Goal: Task Accomplishment & Management: Complete application form

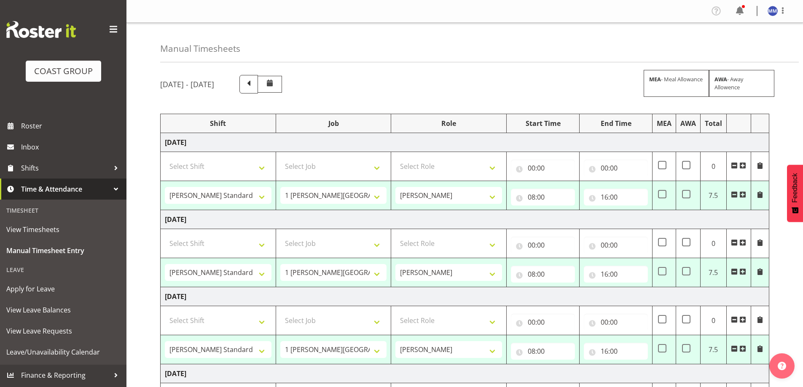
select select "47759"
select select "7032"
select select "47759"
select select "7032"
select select "47759"
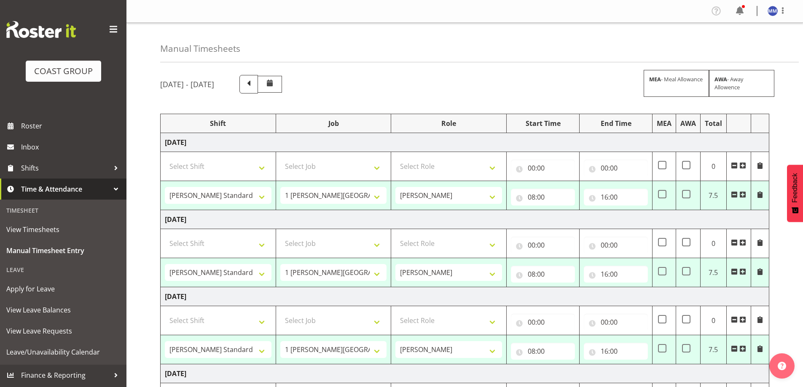
select select "7032"
select select "47759"
select select "7032"
select select "47759"
select select "7032"
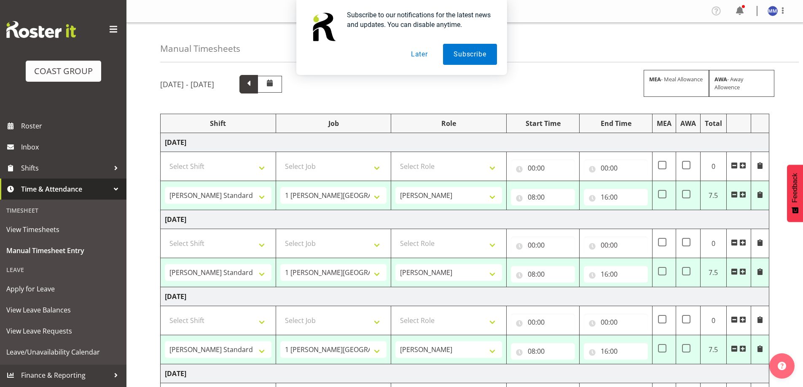
click at [258, 90] on span at bounding box center [248, 84] width 19 height 19
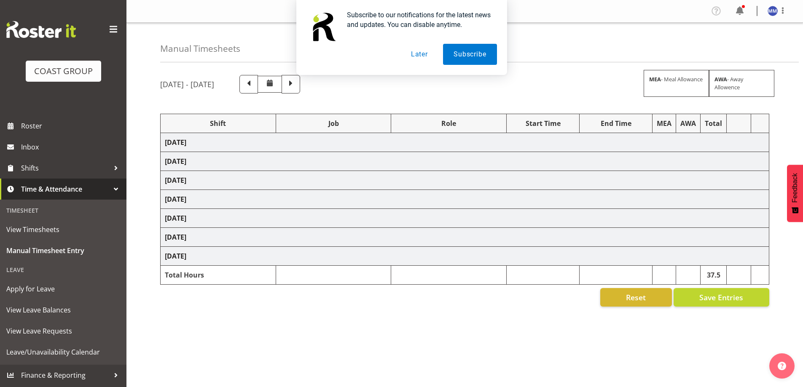
select select "47759"
select select "7032"
select select "47759"
select select "7032"
select select "16"
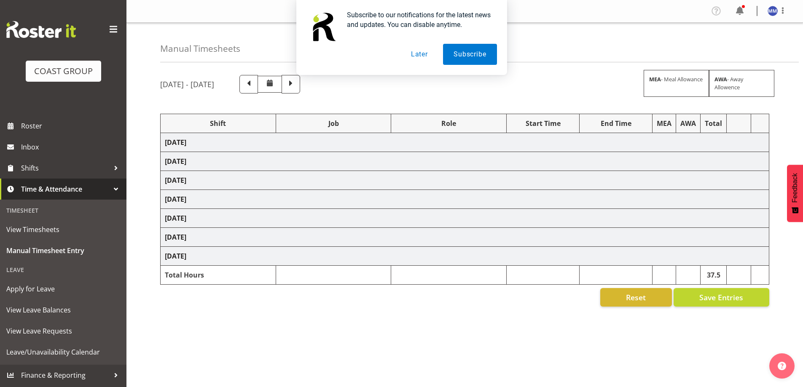
select select "47759"
select select "7032"
select select "47759"
select select "7032"
select select "47759"
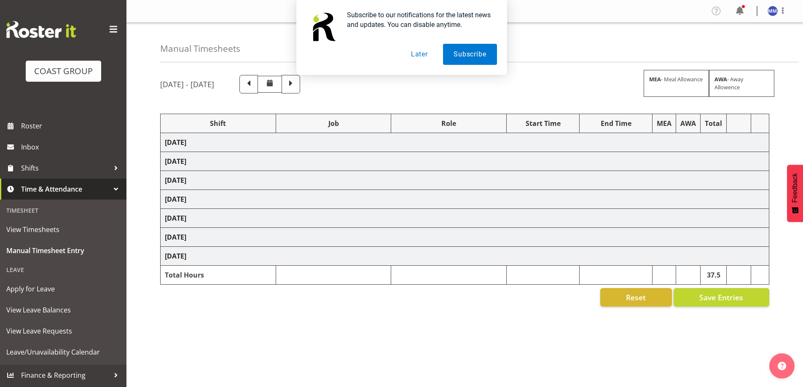
select select "7032"
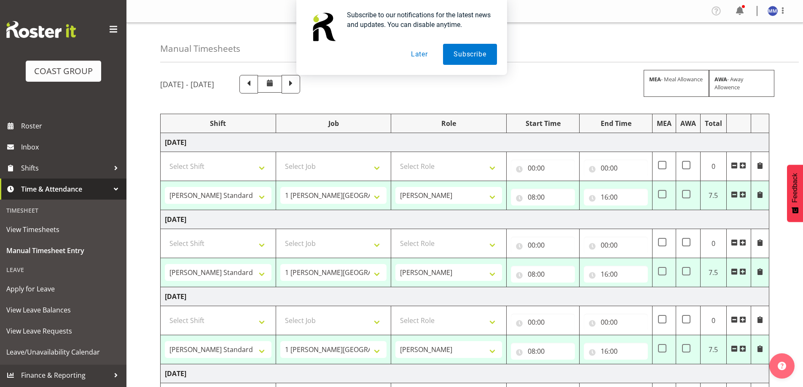
click at [422, 53] on button "Later" at bounding box center [419, 54] width 38 height 21
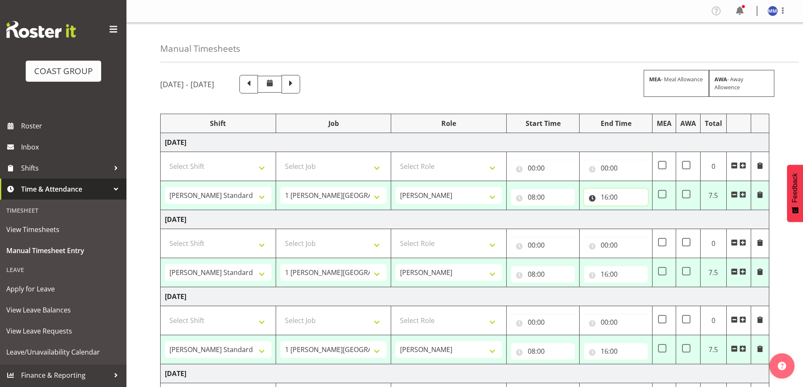
click at [607, 197] on input "16:00" at bounding box center [616, 197] width 64 height 17
click at [641, 227] on select "00 01 02 03 04 05 06 07 08 09 10 11 12 13 14 15 16 17 18 19 20 21 22 23" at bounding box center [641, 219] width 19 height 17
select select "15"
click at [632, 211] on select "00 01 02 03 04 05 06 07 08 09 10 11 12 13 14 15 16 17 18 19 20 21 22 23" at bounding box center [641, 219] width 19 height 17
type input "15:00"
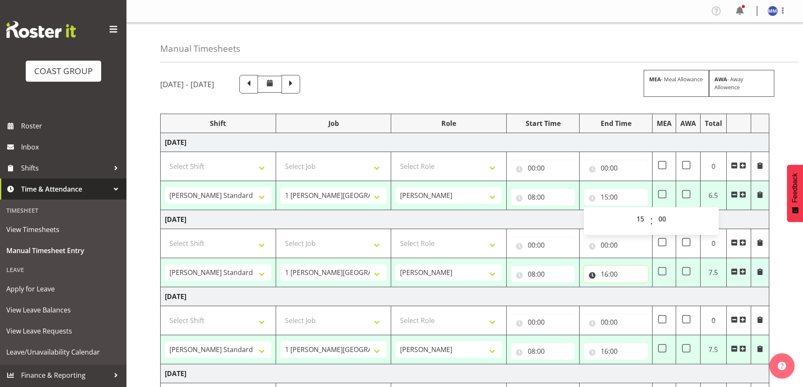
click at [601, 273] on input "16:00" at bounding box center [616, 274] width 64 height 17
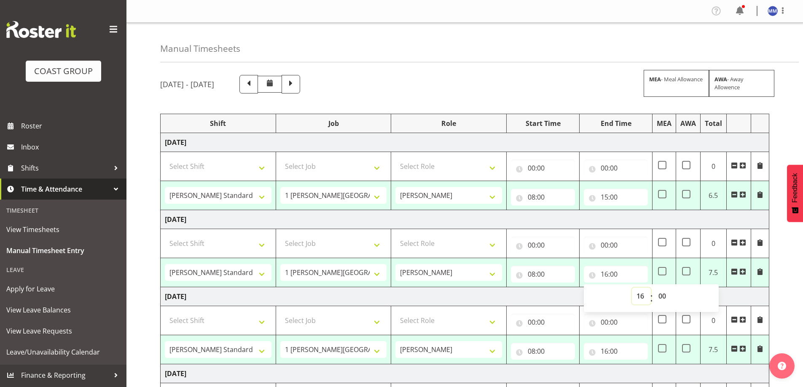
click at [640, 296] on select "00 01 02 03 04 05 06 07 08 09 10 11 12 13 14 15 16 17 18 19 20 21 22 23" at bounding box center [641, 296] width 19 height 17
select select "15"
click at [632, 288] on select "00 01 02 03 04 05 06 07 08 09 10 11 12 13 14 15 16 17 18 19 20 21 22 23" at bounding box center [641, 296] width 19 height 17
type input "15:00"
click at [566, 298] on td "[DATE]" at bounding box center [465, 296] width 609 height 19
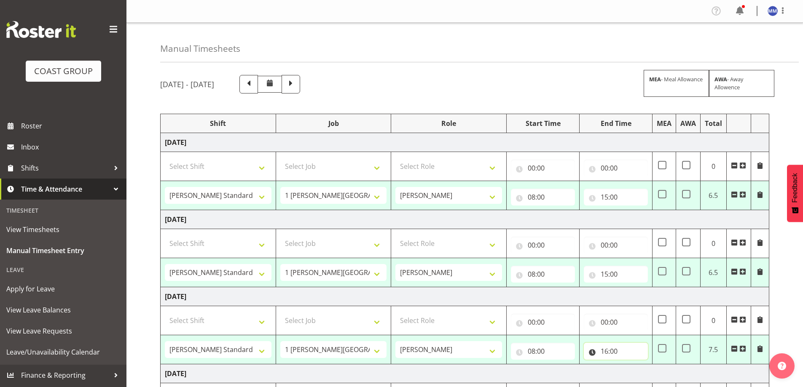
click at [604, 352] on input "16:00" at bounding box center [616, 351] width 64 height 17
drag, startPoint x: 638, startPoint y: 374, endPoint x: 638, endPoint y: 365, distance: 8.9
click at [639, 374] on select "00 01 02 03 04 05 06 07 08 09 10 11 12 13 14 15 16 17 18 19 20 21 22 23" at bounding box center [641, 373] width 19 height 17
select select "15"
click at [632, 365] on select "00 01 02 03 04 05 06 07 08 09 10 11 12 13 14 15 16 17 18 19 20 21 22 23" at bounding box center [641, 373] width 19 height 17
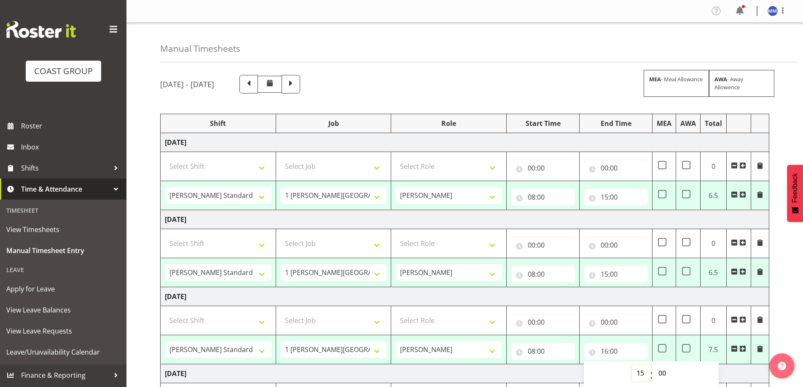
type input "15:00"
click at [578, 297] on td "[DATE]" at bounding box center [465, 296] width 609 height 19
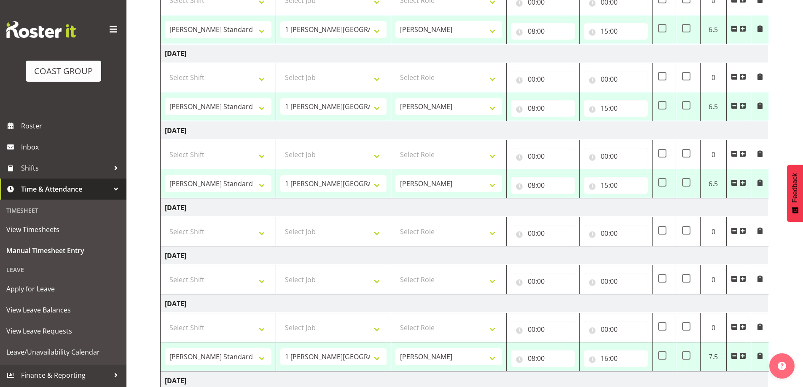
scroll to position [169, 0]
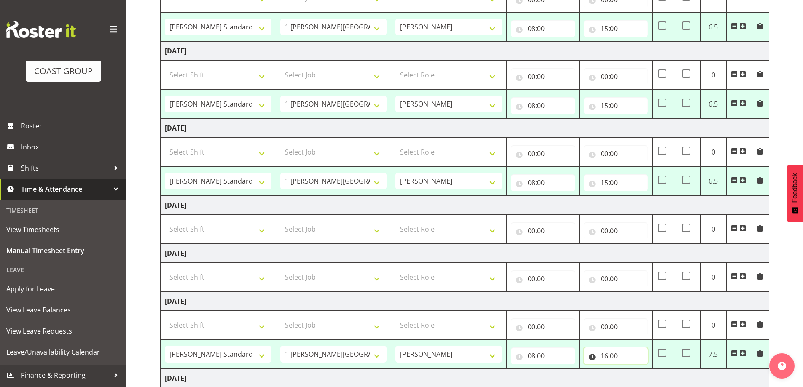
click at [614, 357] on input "16:00" at bounding box center [616, 356] width 64 height 17
click at [645, 381] on select "00 01 02 03 04 05 06 07 08 09 10 11 12 13 14 15 16 17 18 19 20 21 22 23" at bounding box center [641, 378] width 19 height 17
select select "15"
click at [632, 370] on select "00 01 02 03 04 05 06 07 08 09 10 11 12 13 14 15 16 17 18 19 20 21 22 23" at bounding box center [641, 378] width 19 height 17
type input "15:00"
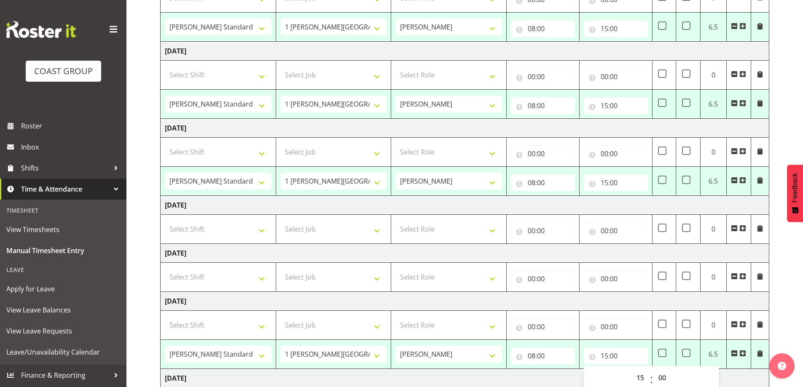
click at [593, 301] on td "[DATE]" at bounding box center [465, 301] width 609 height 19
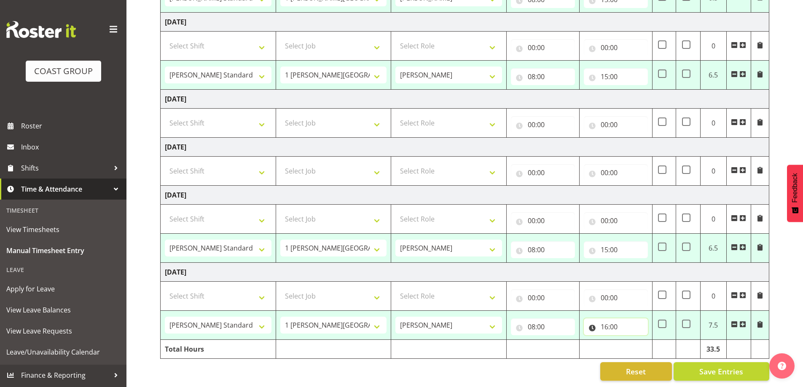
click at [604, 327] on input "16:00" at bounding box center [616, 327] width 64 height 17
click at [644, 345] on select "00 01 02 03 04 05 06 07 08 09 10 11 12 13 14 15 16 17 18 19 20 21 22 23" at bounding box center [641, 349] width 19 height 17
select select "15"
click at [632, 341] on select "00 01 02 03 04 05 06 07 08 09 10 11 12 13 14 15 16 17 18 19 20 21 22 23" at bounding box center [641, 349] width 19 height 17
type input "15:00"
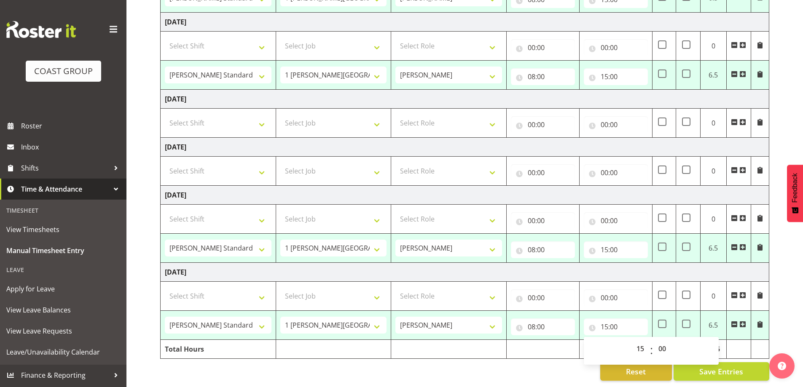
click at [541, 266] on td "[DATE]" at bounding box center [465, 272] width 609 height 19
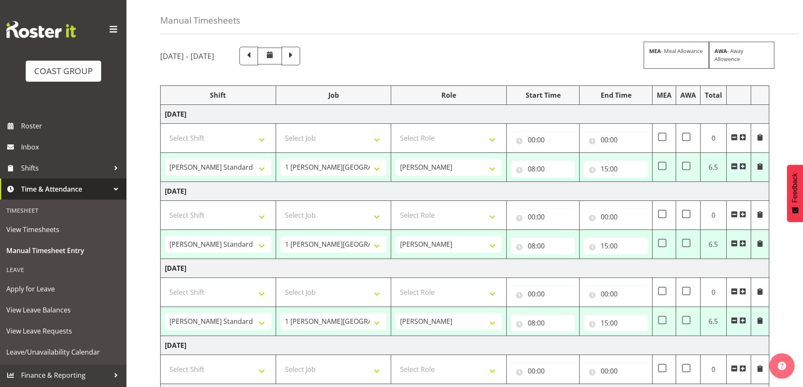
scroll to position [0, 0]
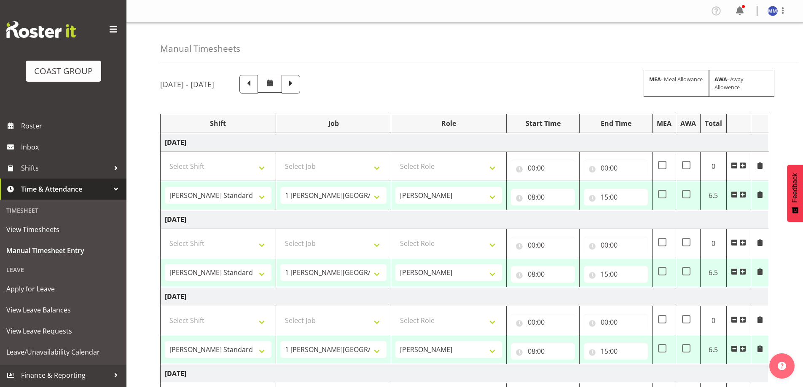
click at [534, 218] on td "[DATE]" at bounding box center [465, 219] width 609 height 19
click at [494, 74] on div "[DATE] - [DATE] MEA - Meal Allowance AWA - Away Allowence Shift Job Role Start …" at bounding box center [481, 365] width 643 height 593
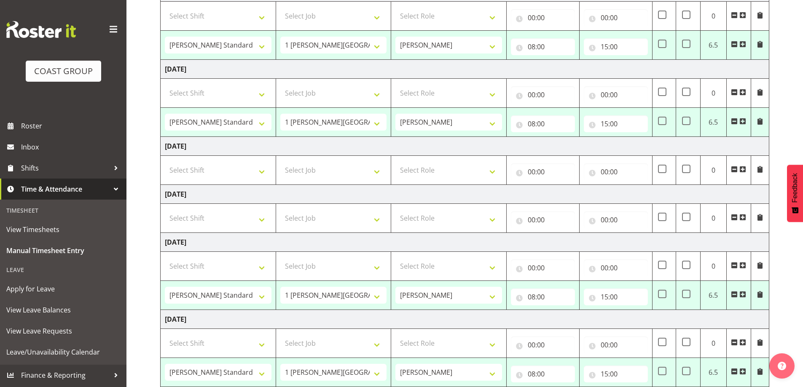
scroll to position [281, 0]
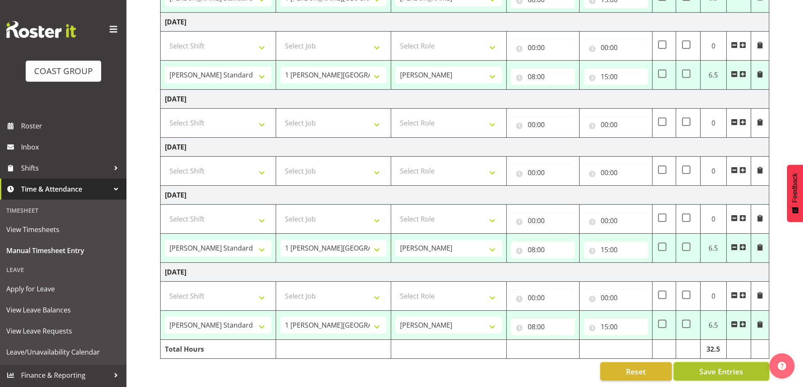
click at [714, 366] on span "Save Entries" at bounding box center [721, 371] width 44 height 11
select select "47759"
select select "7032"
type input "08:00"
type input "15:00"
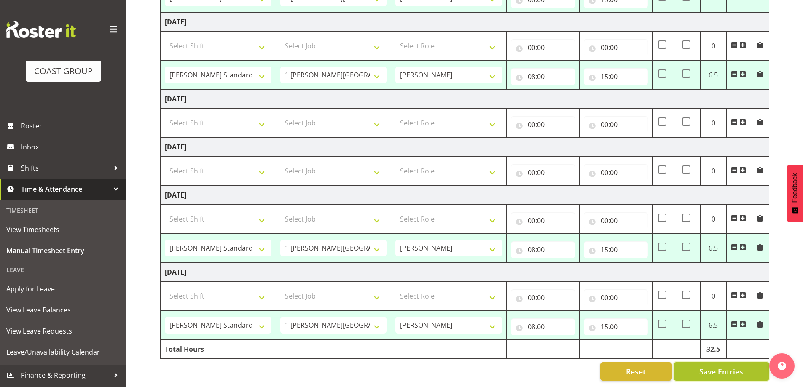
select select "47759"
select select "7032"
type input "08:00"
type input "15:00"
select select "47759"
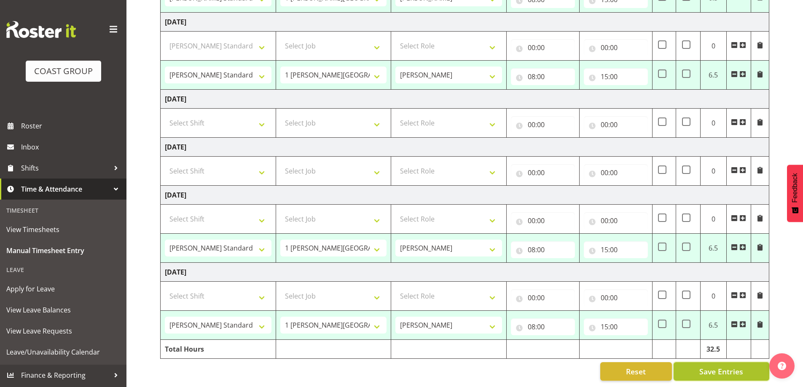
select select "7032"
type input "08:00"
type input "15:00"
select select "47759"
select select "7032"
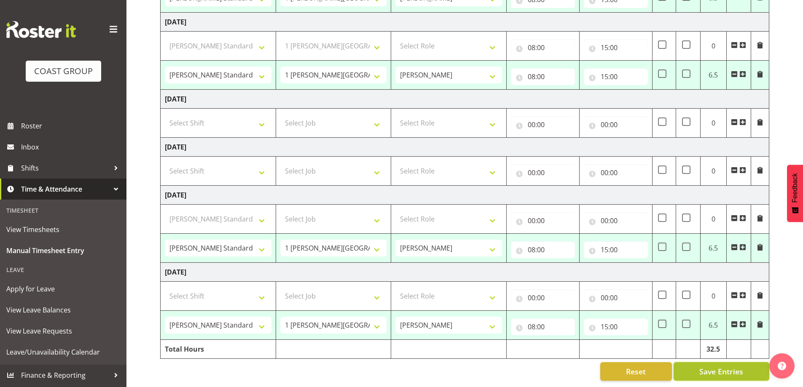
type input "08:00"
type input "15:00"
select select "47759"
select select "7032"
type input "08:00"
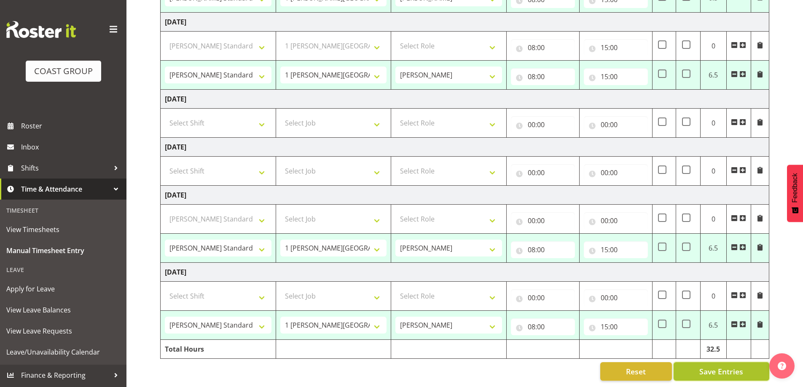
type input "15:00"
select select "47759"
select select "7032"
select select "47759"
select select "7032"
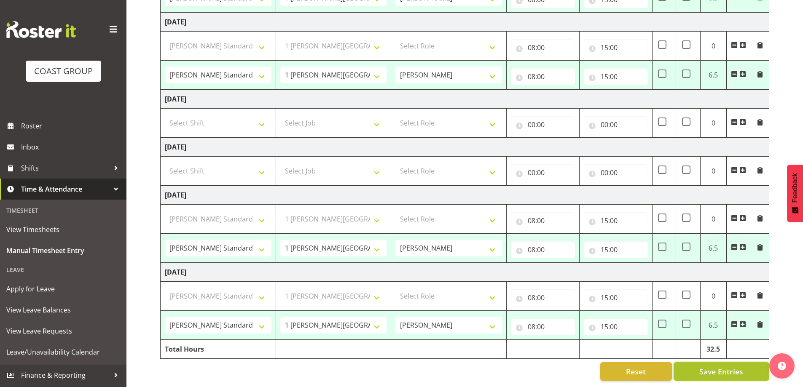
select select "47759"
select select "7032"
select select "47759"
select select "7032"
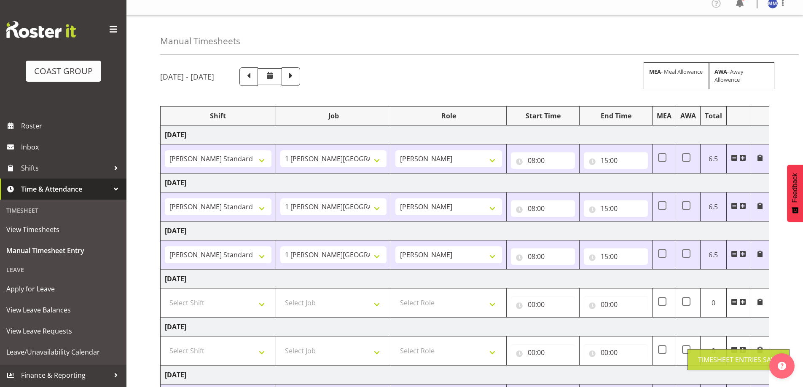
scroll to position [0, 0]
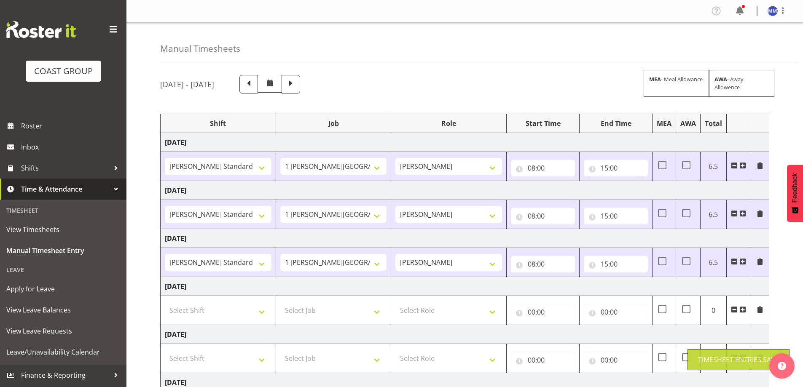
click at [566, 83] on div "[DATE] - [DATE] MEA - Meal Allowance AWA - Away Allowence" at bounding box center [464, 84] width 609 height 19
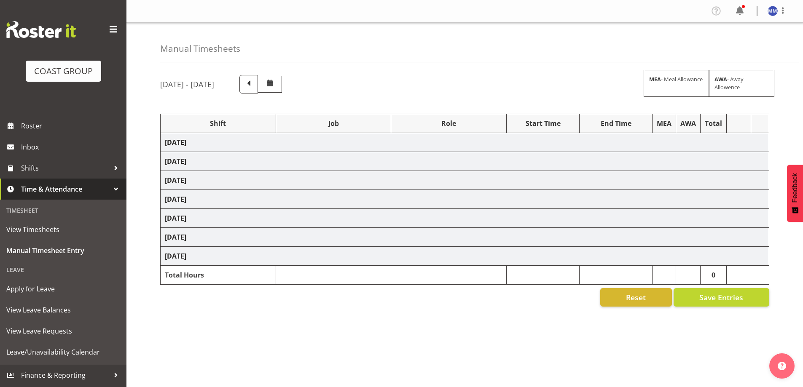
select select "47759"
select select "7032"
select select "47759"
select select "7032"
select select "47759"
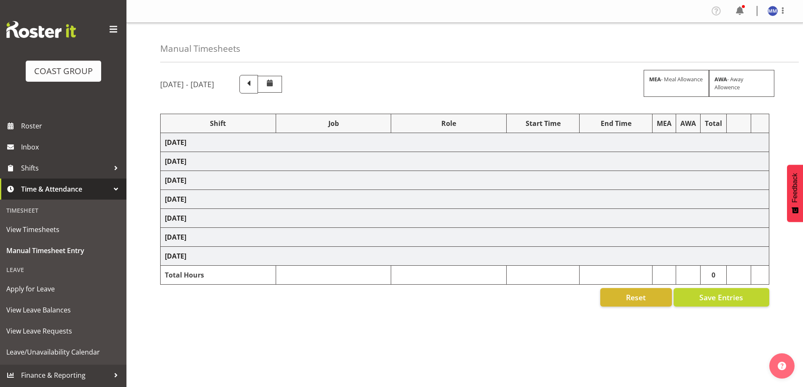
select select "7032"
select select "47759"
select select "7032"
select select "47759"
select select "7032"
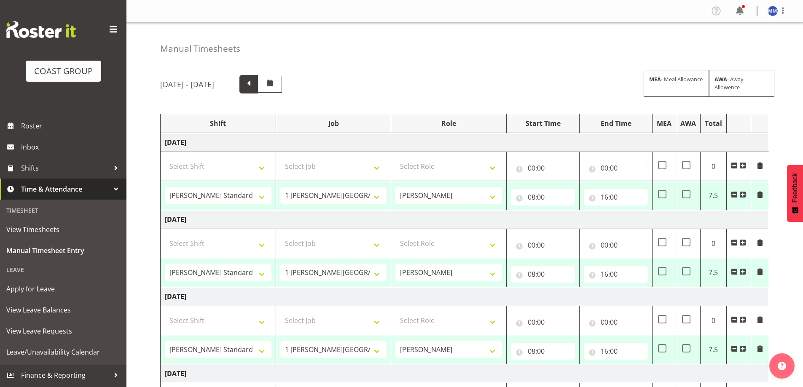
click at [258, 75] on span at bounding box center [248, 84] width 19 height 19
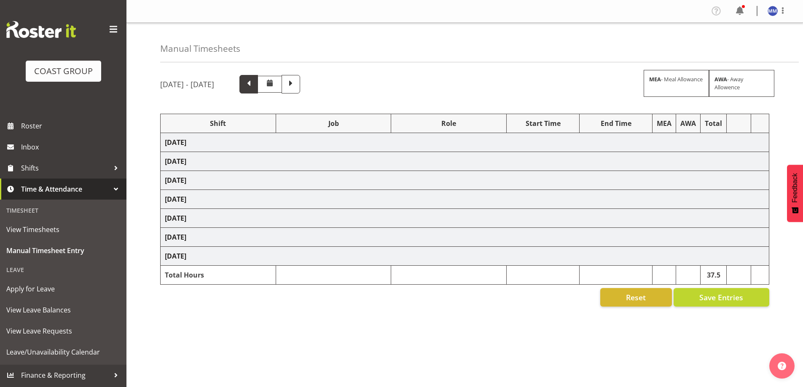
select select "47759"
select select "7032"
select select "47759"
select select "7032"
select select "47759"
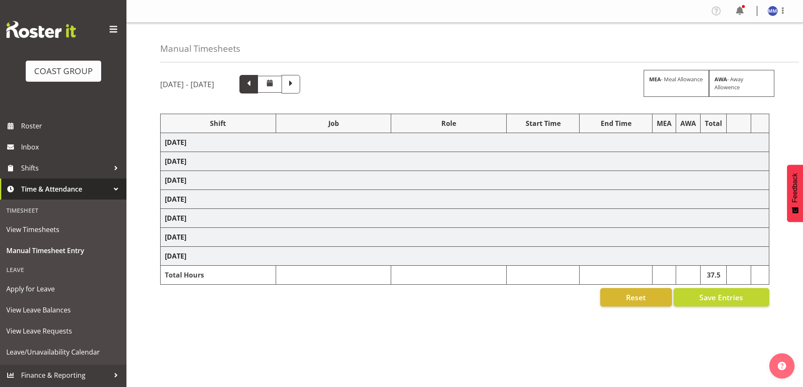
select select "7032"
select select "47759"
select select "7032"
select select "47759"
select select "7032"
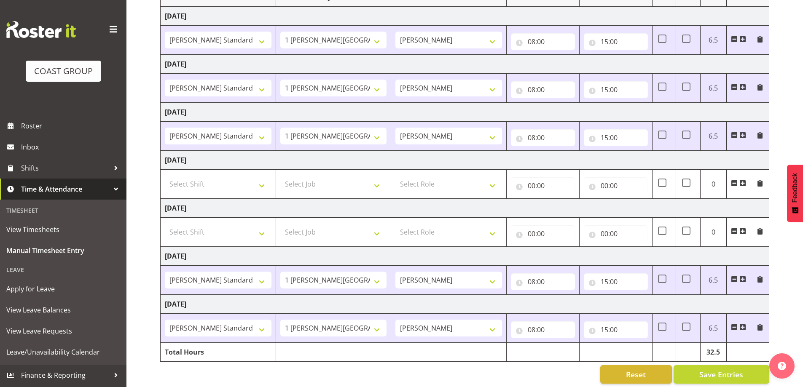
scroll to position [136, 0]
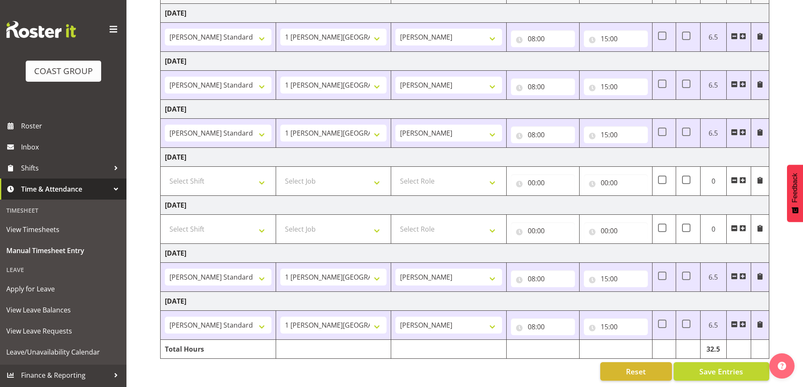
click at [456, 197] on td "[DATE]" at bounding box center [465, 205] width 609 height 19
click at [432, 196] on td "[DATE]" at bounding box center [465, 205] width 609 height 19
click at [436, 173] on select "Select Role CARLTON WELLINGTON" at bounding box center [448, 181] width 107 height 17
click at [425, 215] on td "Select Role CARLTON WELLINGTON" at bounding box center [448, 229] width 115 height 29
click at [425, 228] on select "Select Role CARLTON WELLINGTON" at bounding box center [448, 229] width 107 height 17
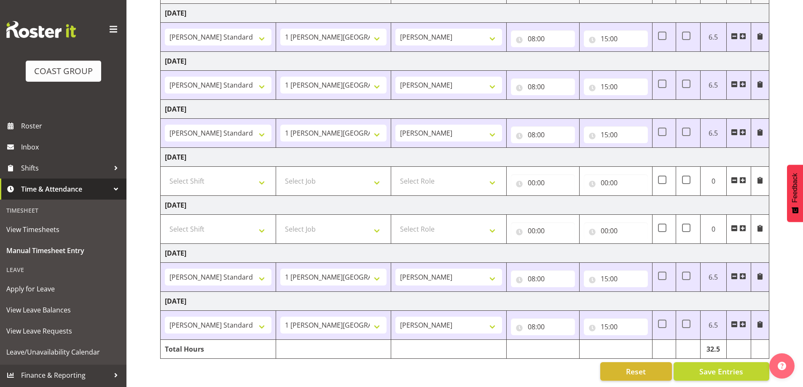
click at [395, 196] on td "[DATE]" at bounding box center [465, 205] width 609 height 19
